Goal: Transaction & Acquisition: Purchase product/service

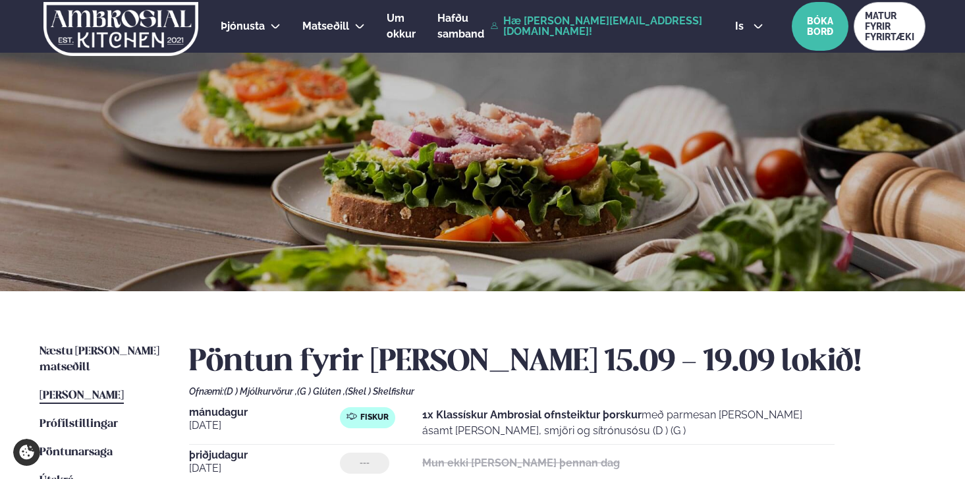
scroll to position [383, 0]
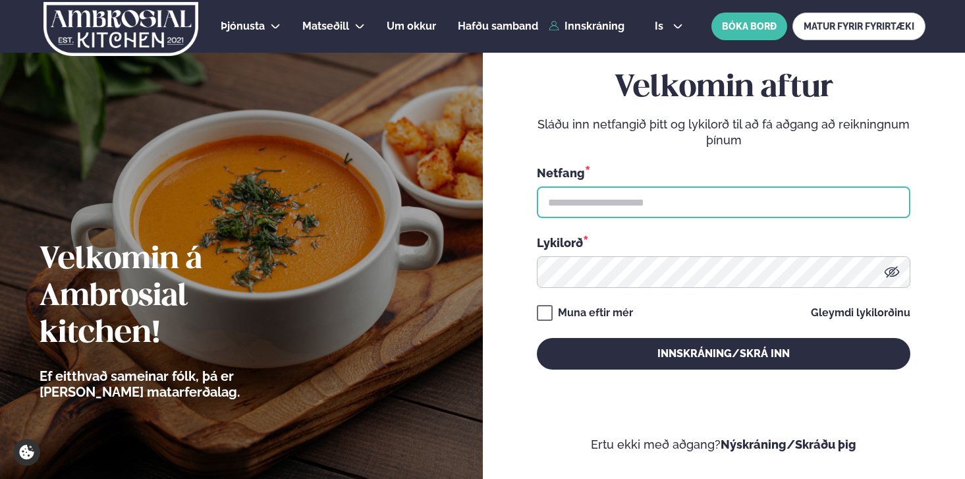
click at [566, 199] on input "text" at bounding box center [724, 202] width 374 height 32
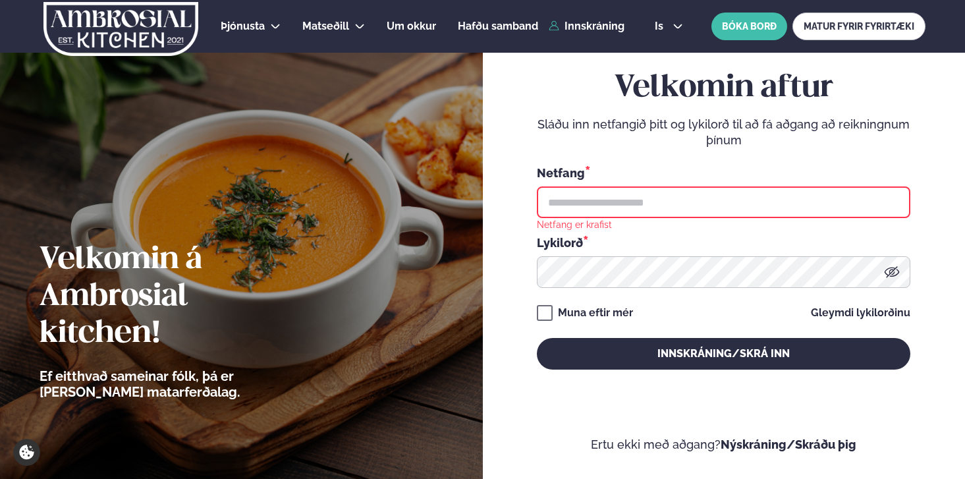
type input "**********"
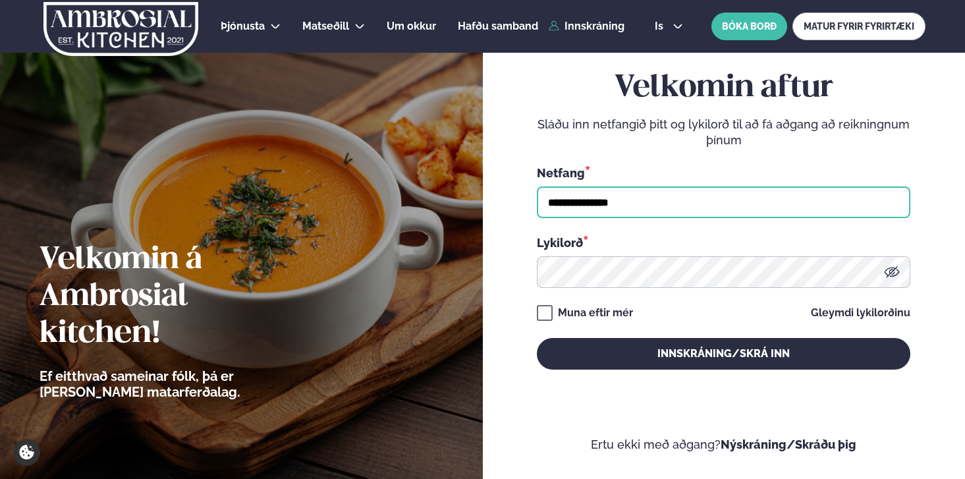
click at [537, 338] on button "Innskráning/Skrá inn" at bounding box center [724, 354] width 374 height 32
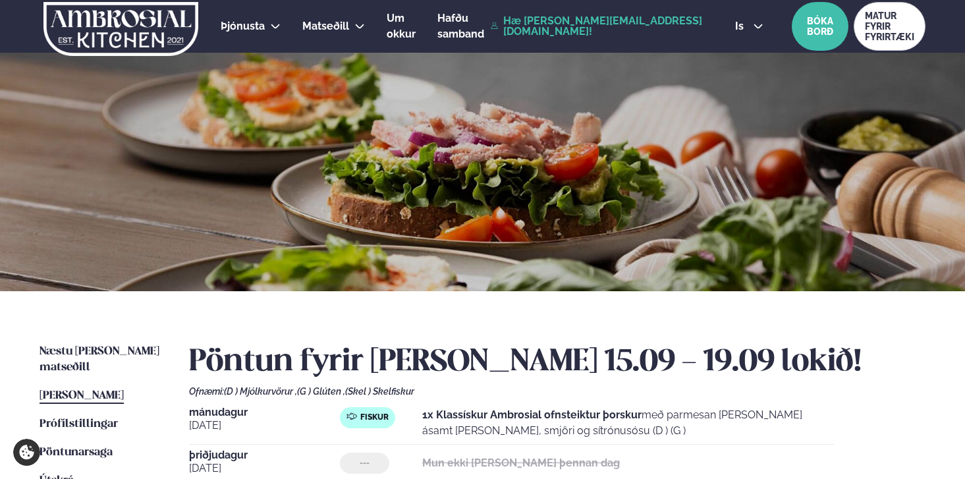
scroll to position [59, 0]
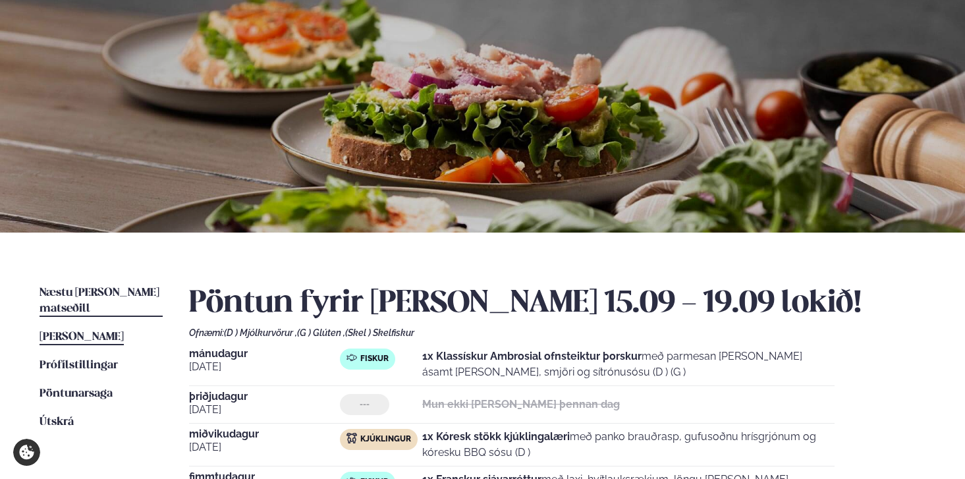
click at [136, 286] on link "Næstu viku matseðill Næsta vika" at bounding box center [101, 301] width 123 height 32
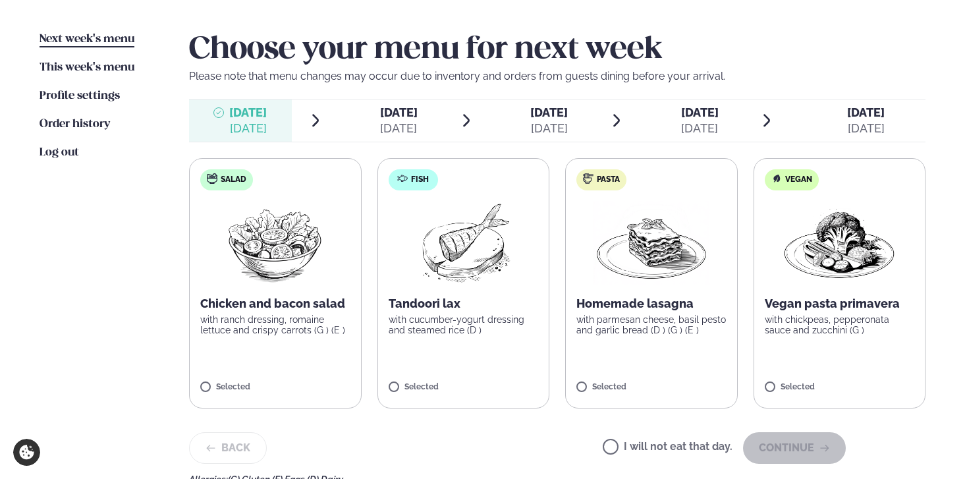
scroll to position [313, 0]
click at [502, 326] on p "with cucumber-yogurt dressing and steamed rice (D )" at bounding box center [464, 324] width 150 height 21
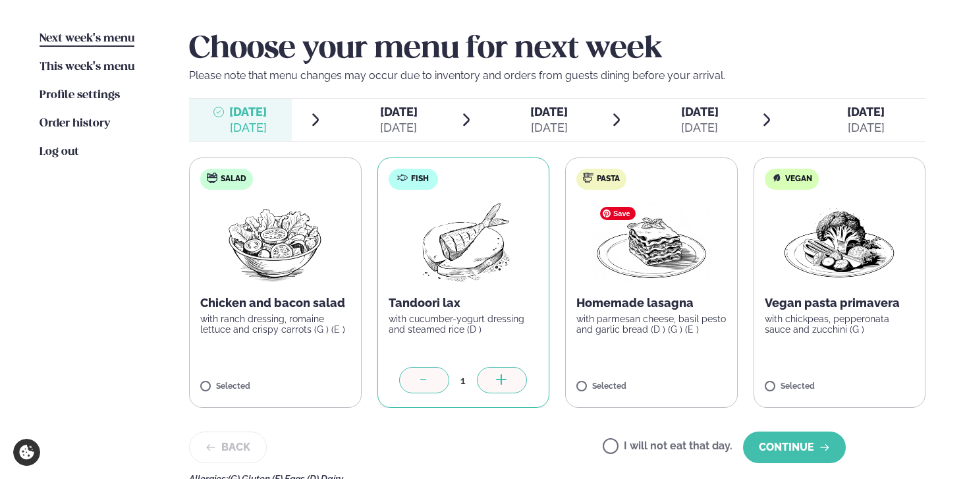
click at [664, 246] on img at bounding box center [652, 242] width 116 height 84
click at [438, 376] on div at bounding box center [424, 380] width 50 height 26
click at [426, 371] on div at bounding box center [424, 380] width 50 height 26
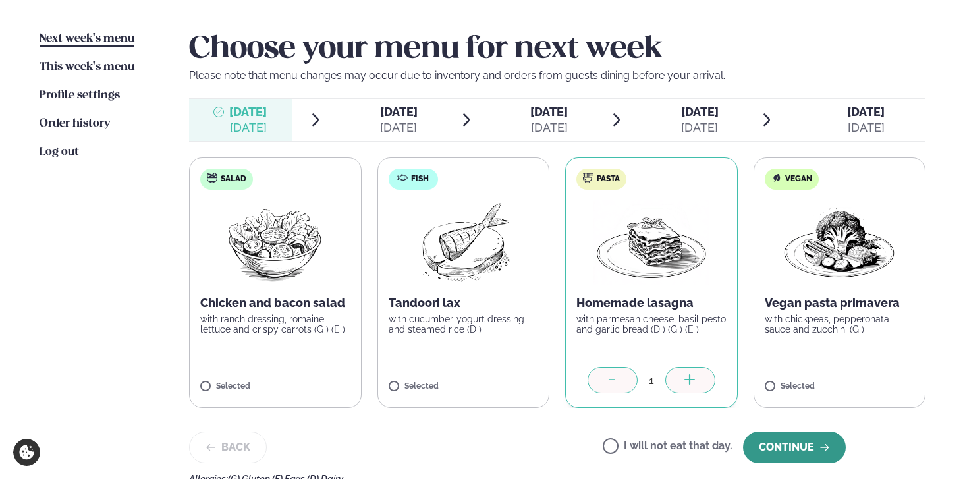
click at [825, 447] on icon "button" at bounding box center [824, 447] width 9 height 7
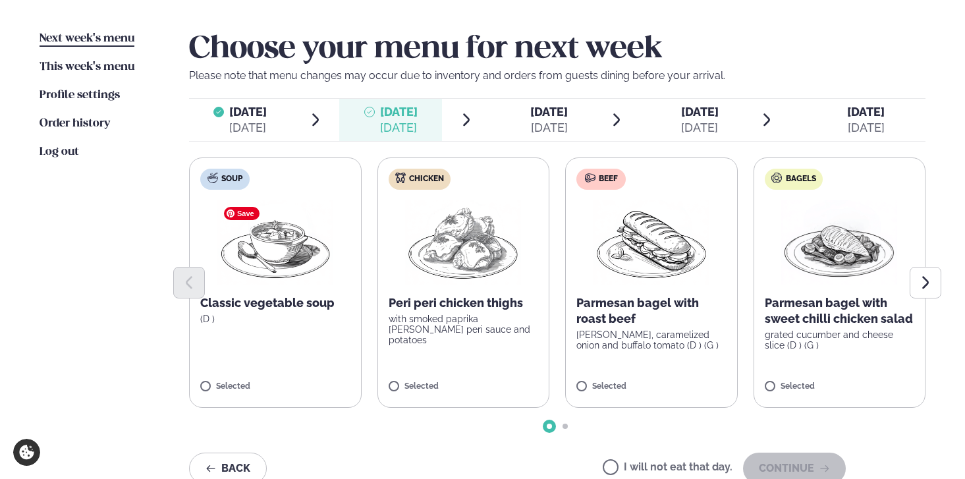
click at [247, 258] on img at bounding box center [275, 242] width 116 height 84
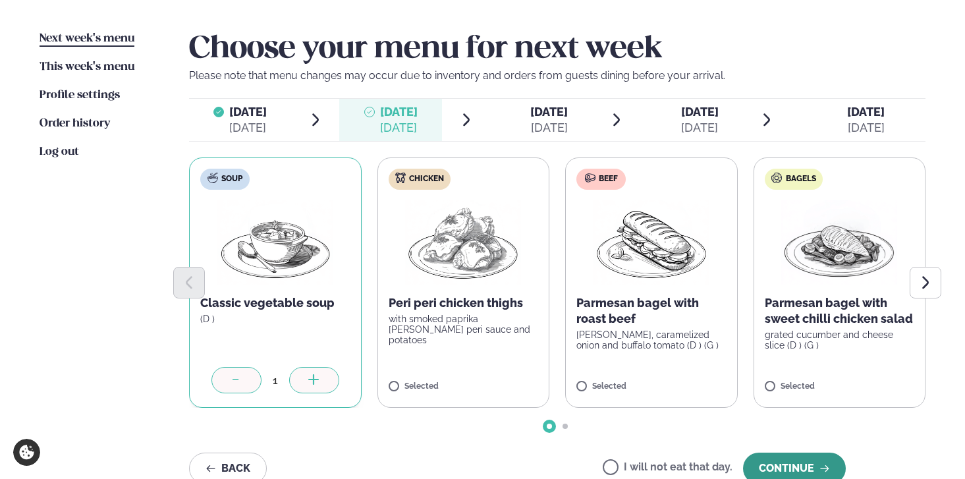
click at [770, 463] on font "Continue" at bounding box center [786, 468] width 55 height 13
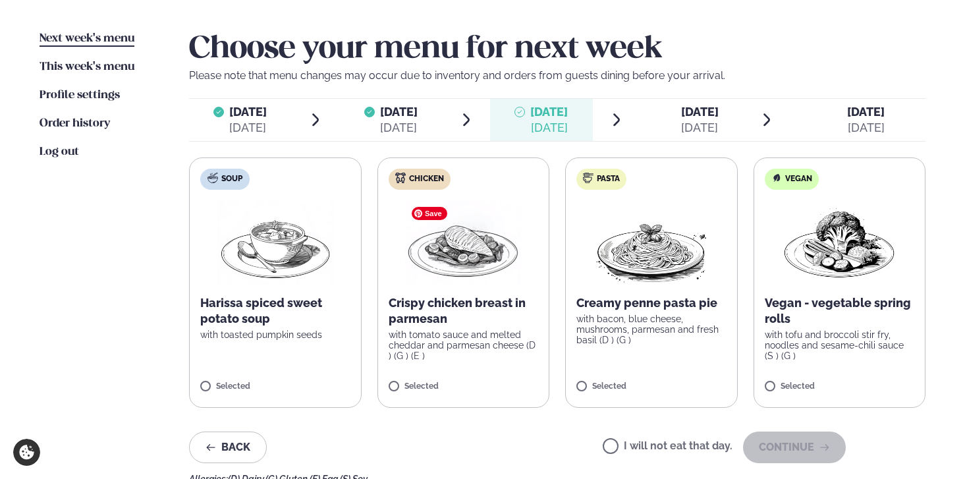
click at [496, 275] on img at bounding box center [463, 242] width 116 height 84
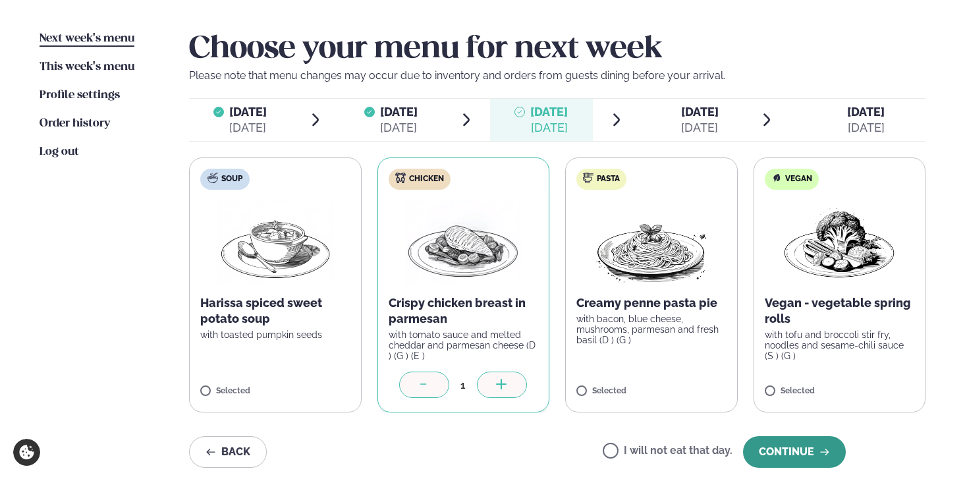
click at [774, 443] on button "Continue" at bounding box center [794, 452] width 103 height 32
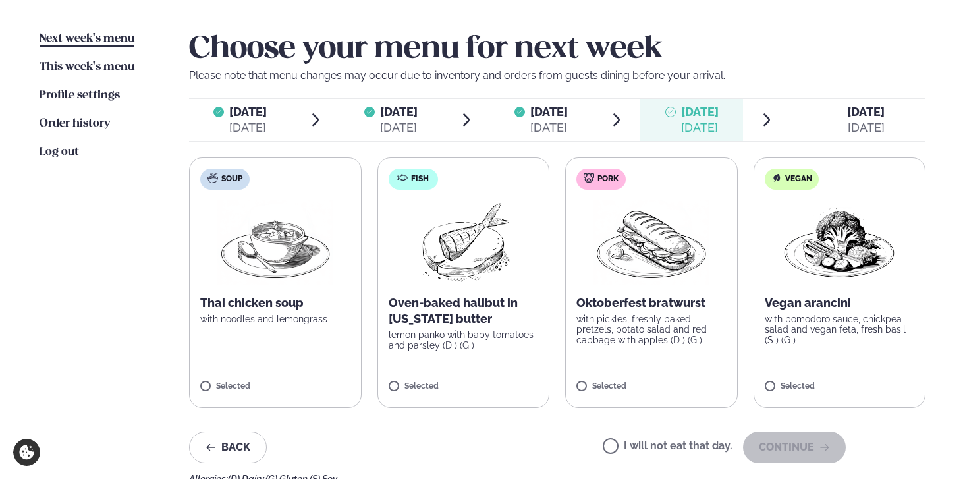
click at [521, 272] on img at bounding box center [463, 242] width 117 height 84
click at [393, 270] on label "Fish Oven-baked halibut in Arizona butter lemon panko with baby tomatoes and pa…" at bounding box center [464, 282] width 173 height 250
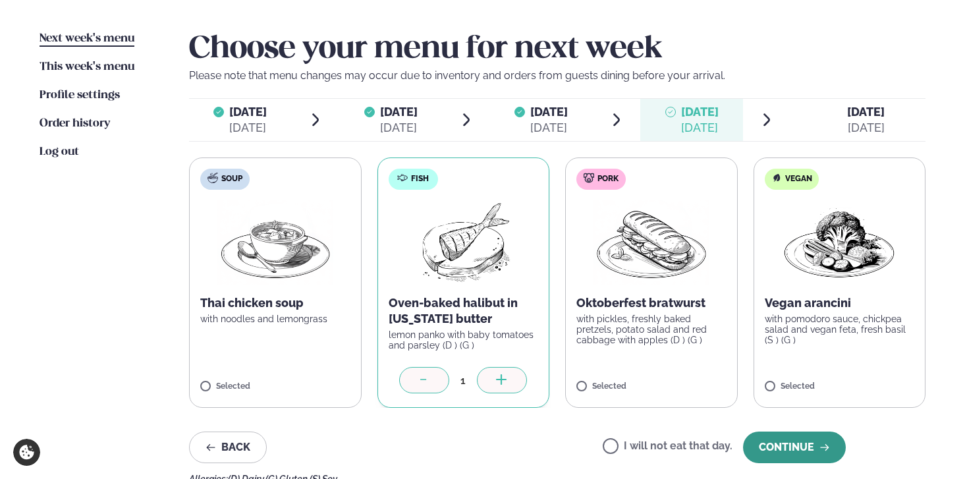
click at [774, 454] on button "Continue" at bounding box center [794, 448] width 103 height 32
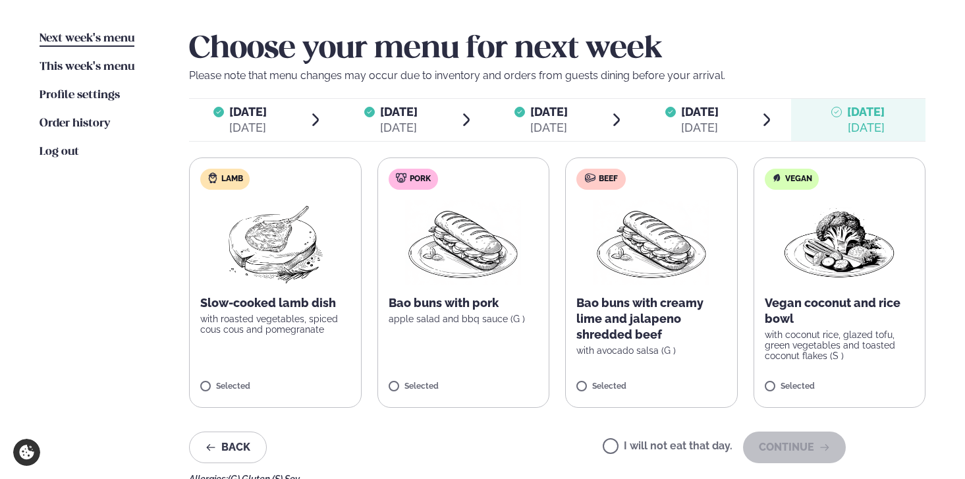
click at [895, 355] on p "with coconut rice, glazed tofu, green vegetables and toasted coconut flakes (S )" at bounding box center [840, 345] width 150 height 32
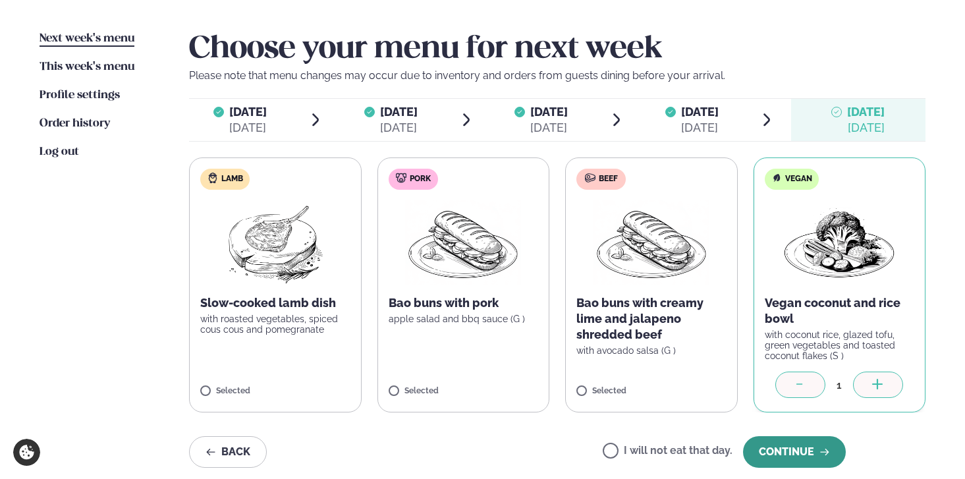
click at [807, 454] on font "Continue" at bounding box center [786, 451] width 55 height 13
